Goal: Complete application form: Complete application form

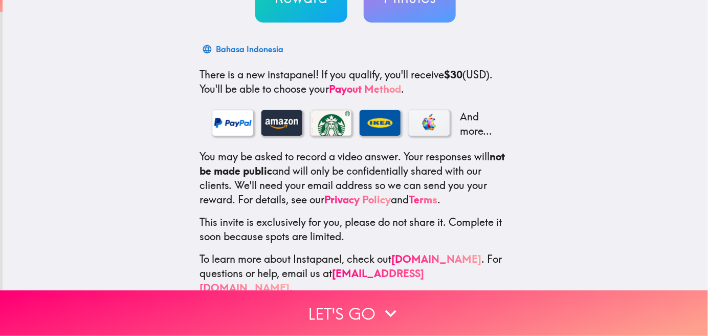
scroll to position [149, 0]
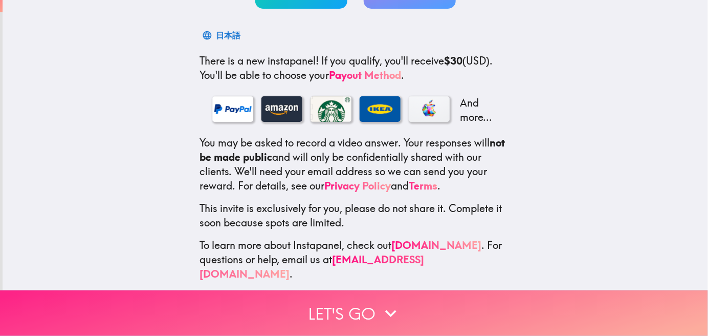
click at [353, 308] on button "Let's go" at bounding box center [354, 313] width 708 height 46
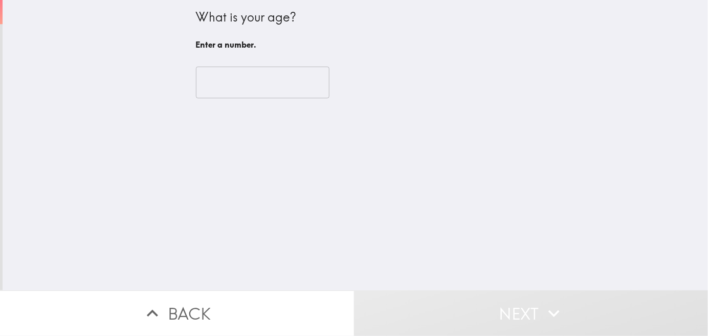
scroll to position [0, 0]
click at [274, 87] on input "number" at bounding box center [262, 82] width 133 height 32
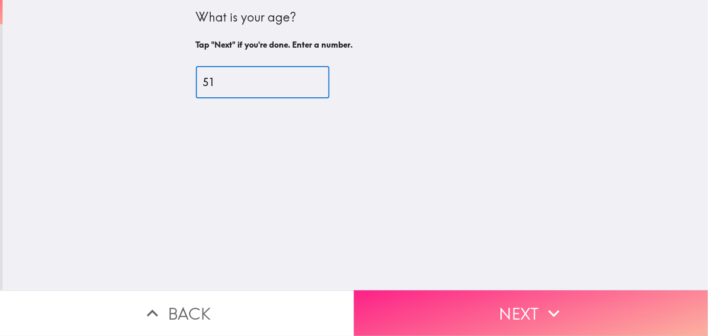
type input "51"
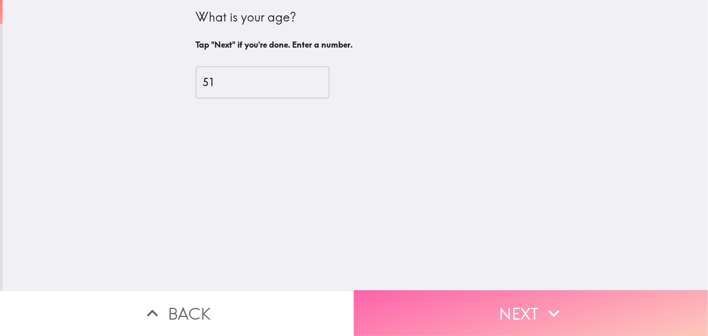
click at [404, 293] on button "Next" at bounding box center [531, 313] width 354 height 46
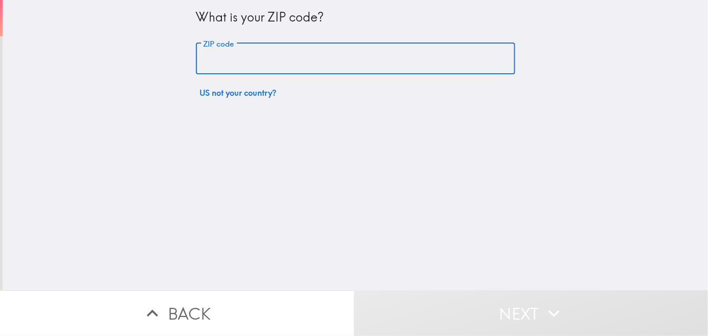
click at [318, 56] on input "ZIP code" at bounding box center [355, 59] width 319 height 32
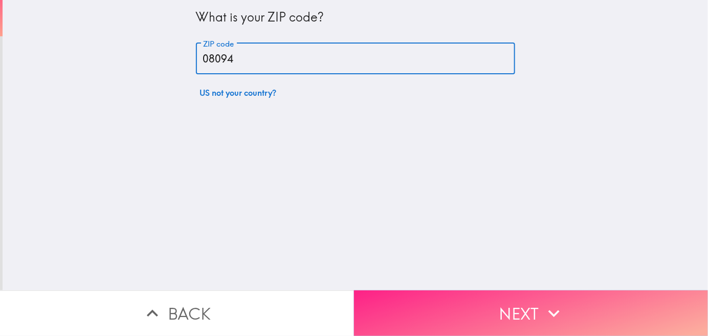
type input "08094"
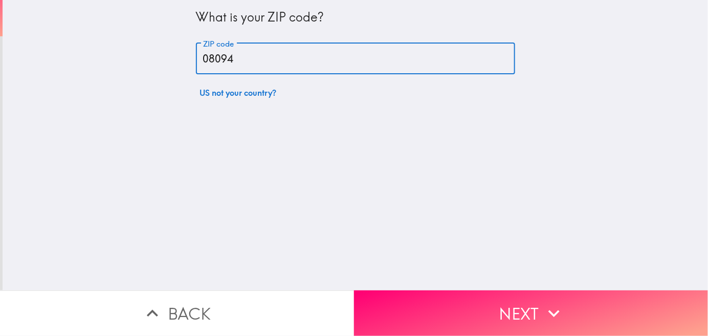
click at [478, 303] on button "Next" at bounding box center [531, 313] width 354 height 46
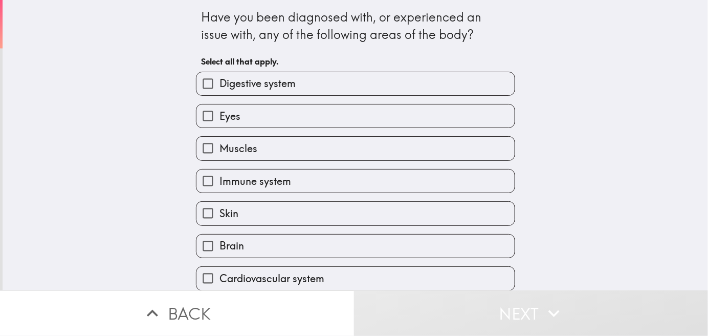
scroll to position [82, 0]
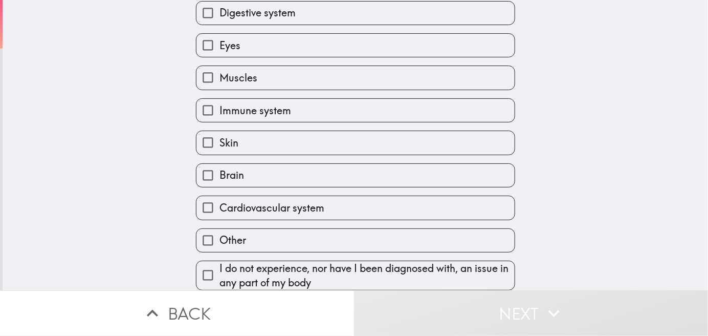
click at [198, 263] on input "I do not experience, nor have I been diagnosed with, an issue in any part of my…" at bounding box center [207, 274] width 23 height 23
checkbox input "true"
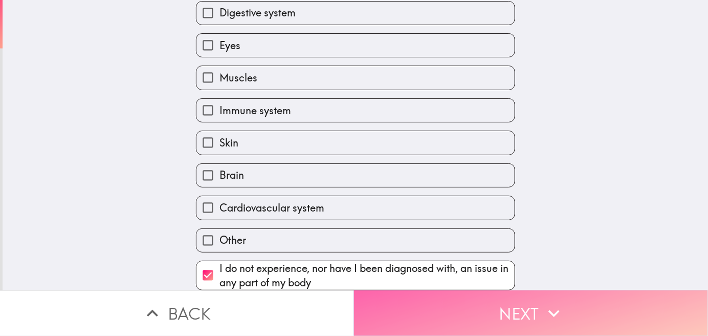
click at [484, 312] on button "Next" at bounding box center [531, 313] width 354 height 46
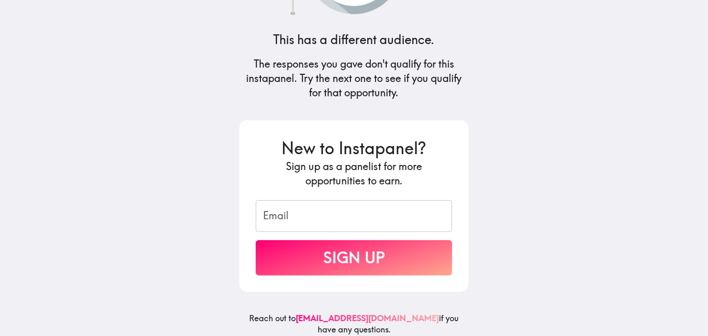
scroll to position [116, 0]
